Goal: Task Accomplishment & Management: Manage account settings

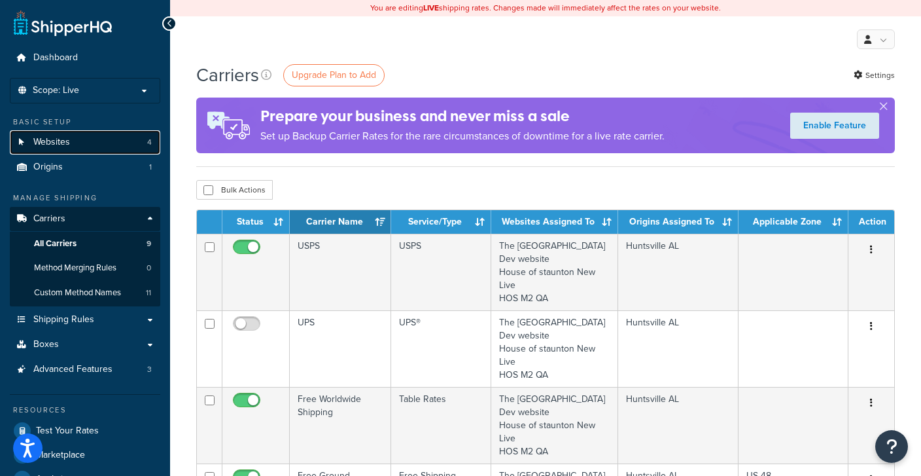
click at [28, 149] on link "Websites 4" at bounding box center [85, 142] width 150 height 24
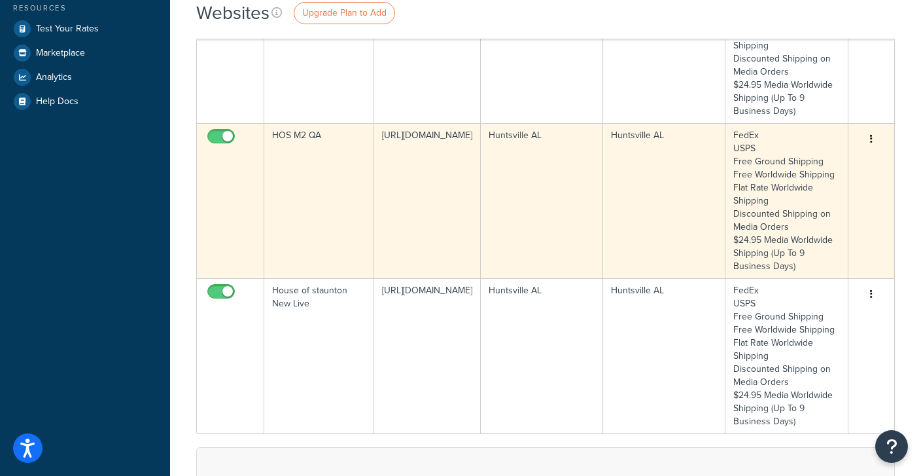
scroll to position [327, 0]
click at [405, 237] on td "[URL][DOMAIN_NAME]" at bounding box center [427, 199] width 107 height 155
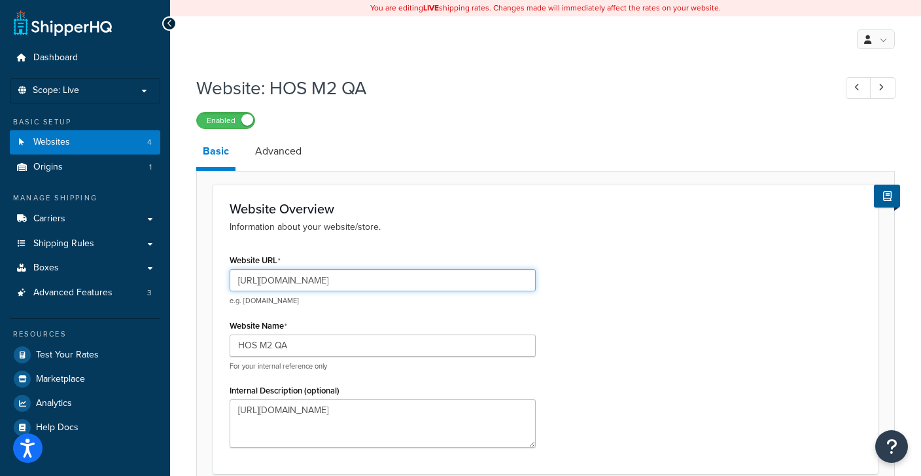
drag, startPoint x: 277, startPoint y: 278, endPoint x: 438, endPoint y: 293, distance: 161.6
click at [438, 291] on input "[URL][DOMAIN_NAME]" at bounding box center [383, 280] width 306 height 22
